Goal: Task Accomplishment & Management: Use online tool/utility

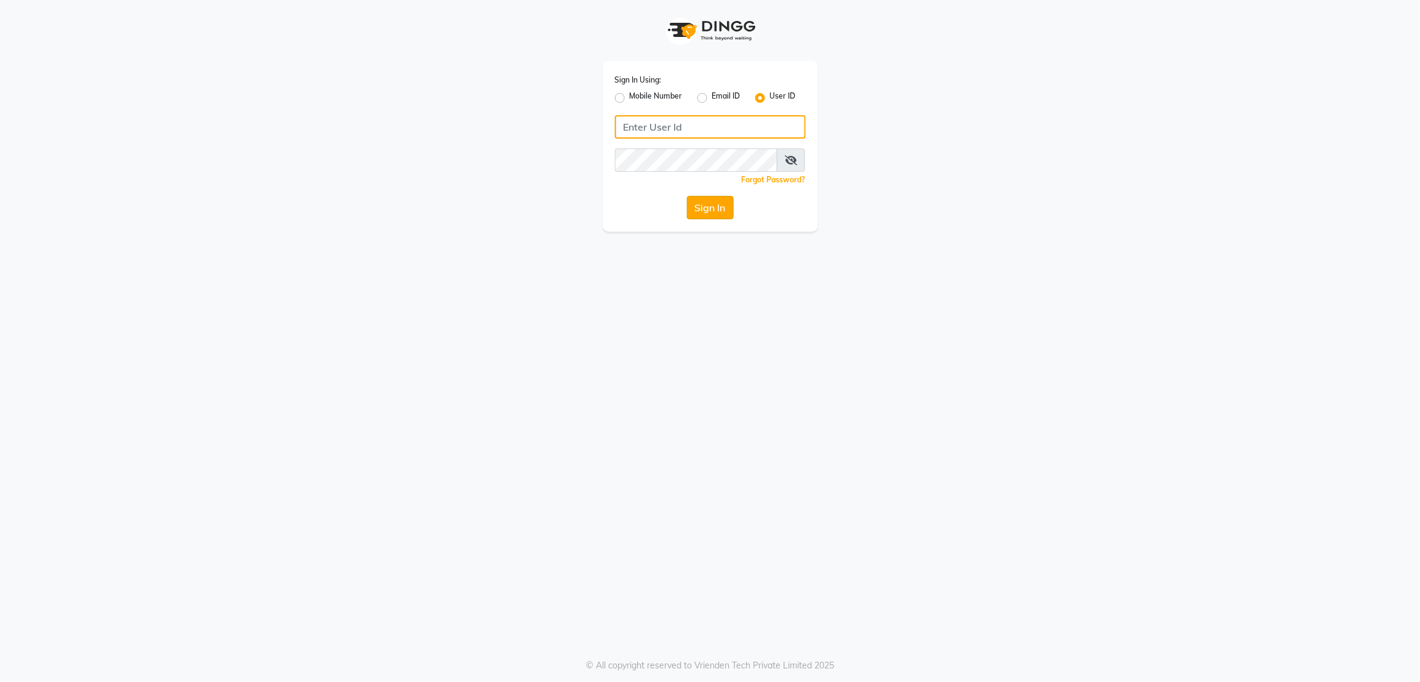
type input "glamsalon"
click at [701, 211] on button "Sign In" at bounding box center [710, 207] width 47 height 23
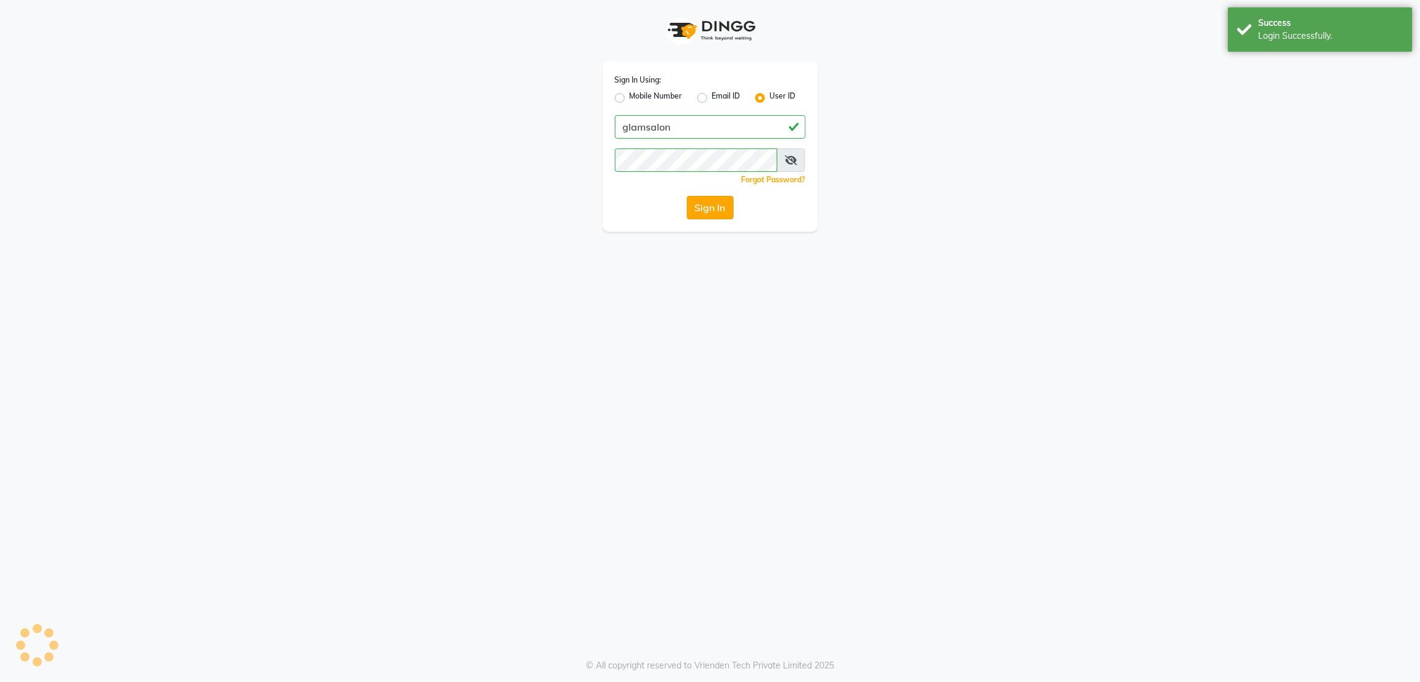
select select "5447"
select select "service"
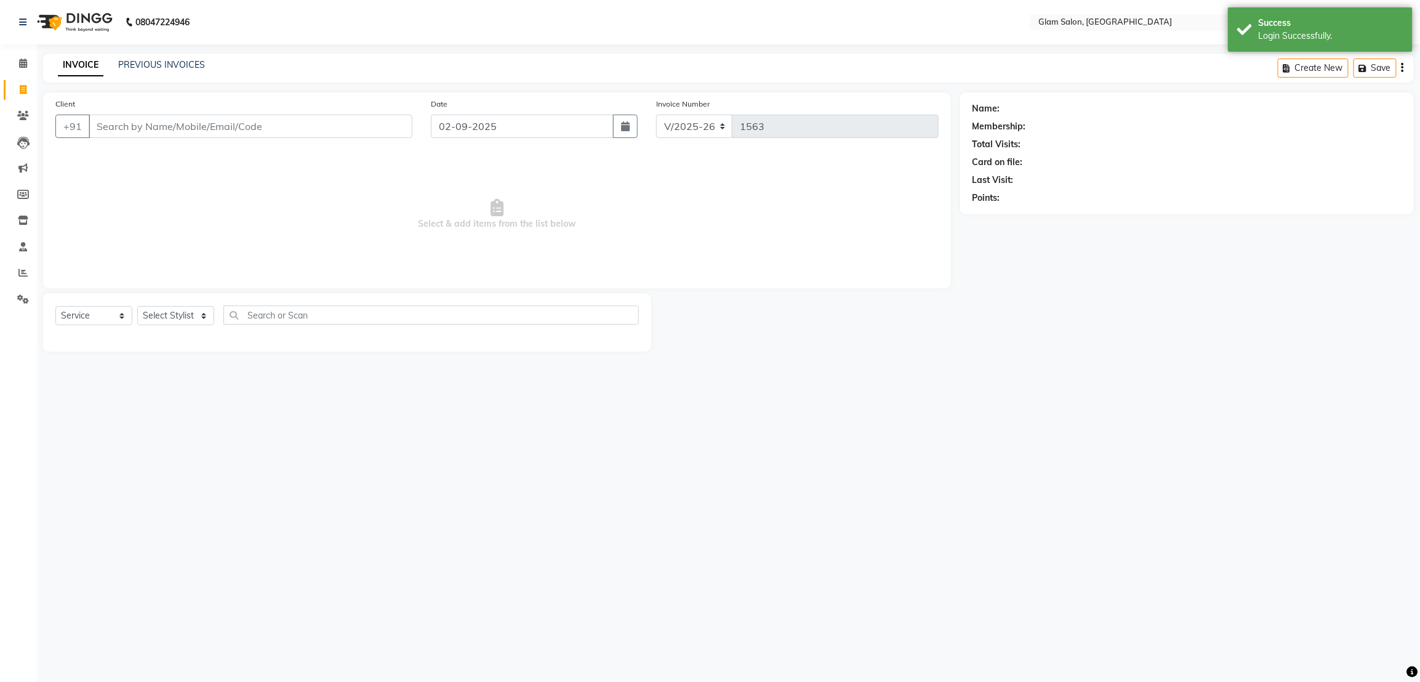
select select "en"
click at [22, 270] on icon at bounding box center [22, 272] width 9 height 9
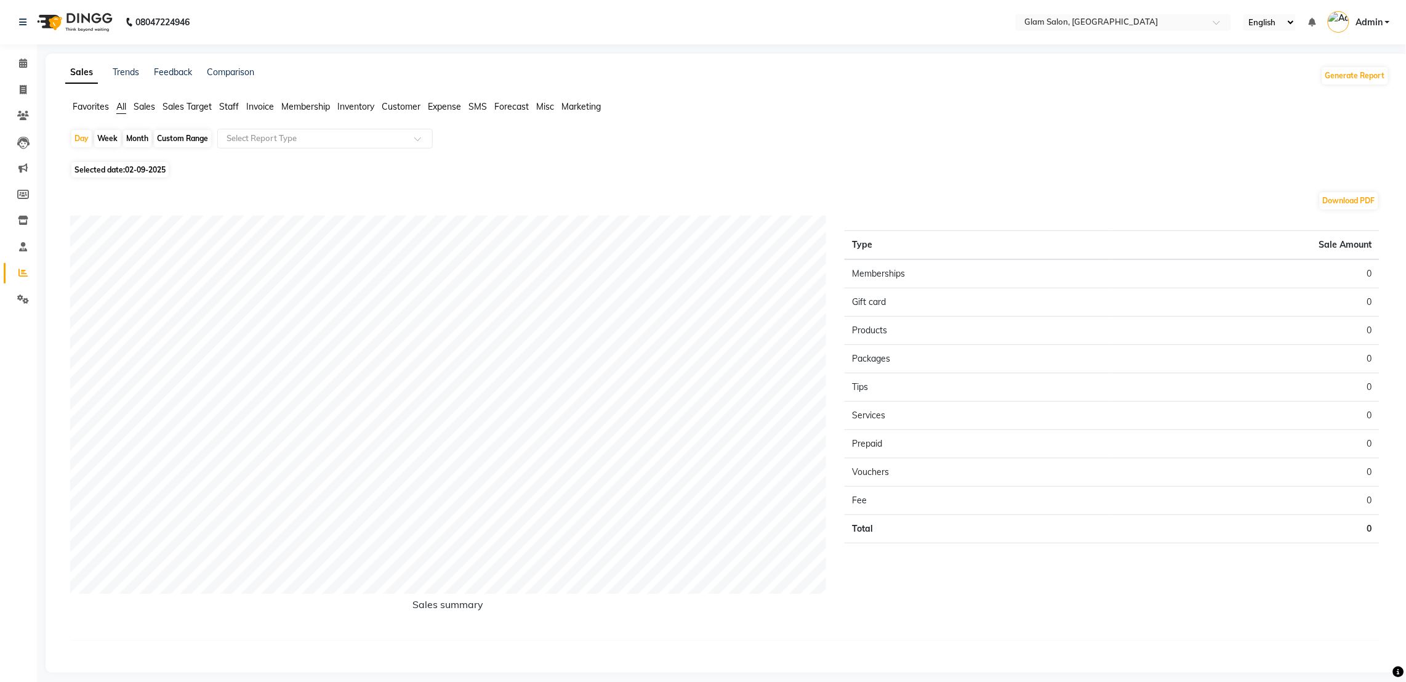
click at [22, 270] on icon at bounding box center [22, 272] width 9 height 9
click at [111, 134] on div "Week" at bounding box center [107, 138] width 26 height 17
select select "9"
select select "2025"
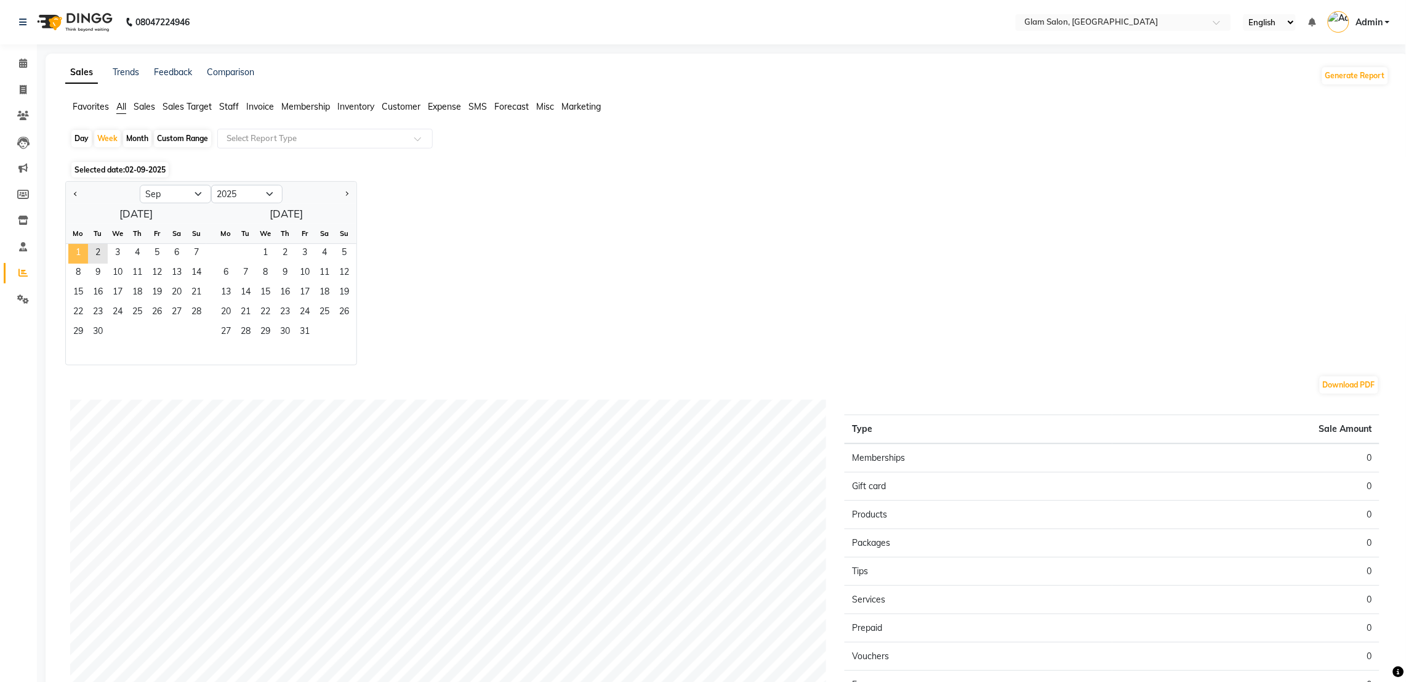
click at [76, 249] on span "1" at bounding box center [78, 254] width 20 height 20
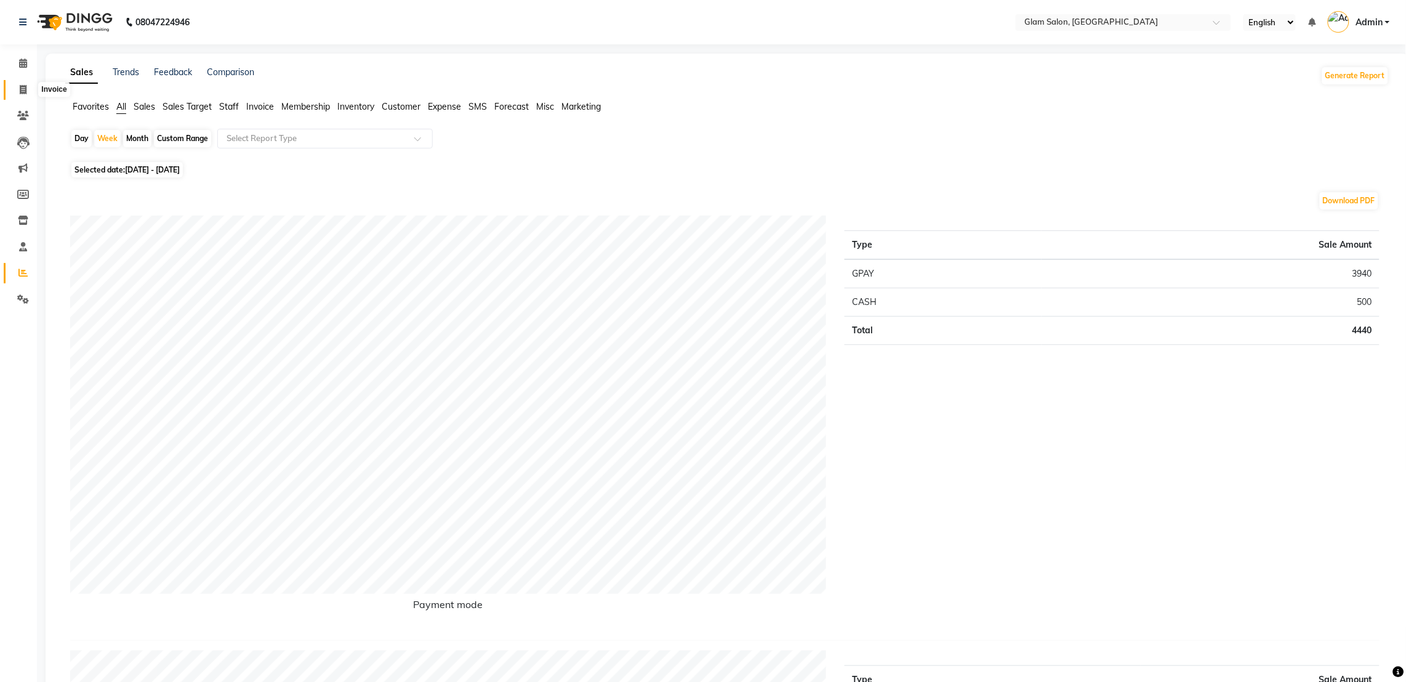
click at [23, 93] on icon at bounding box center [23, 89] width 7 height 9
select select "5447"
select select "service"
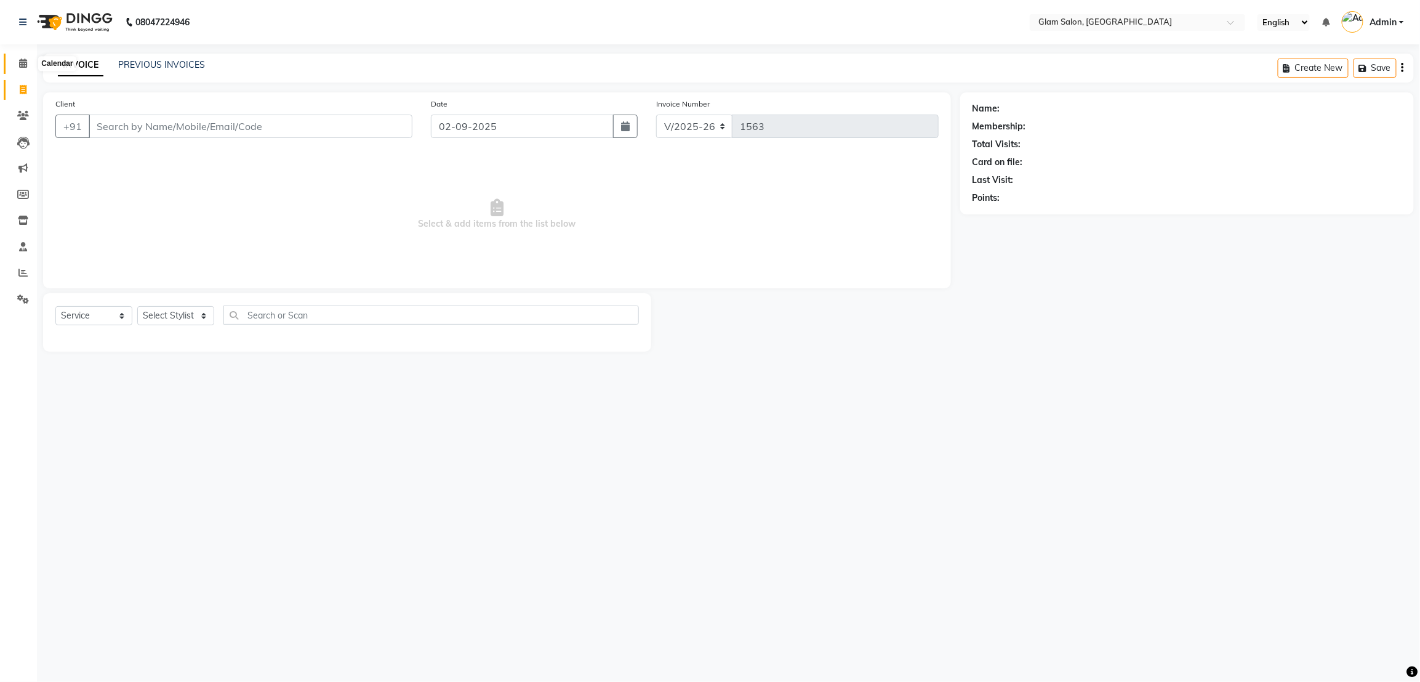
click at [23, 62] on icon at bounding box center [23, 62] width 8 height 9
